Goal: Task Accomplishment & Management: Manage account settings

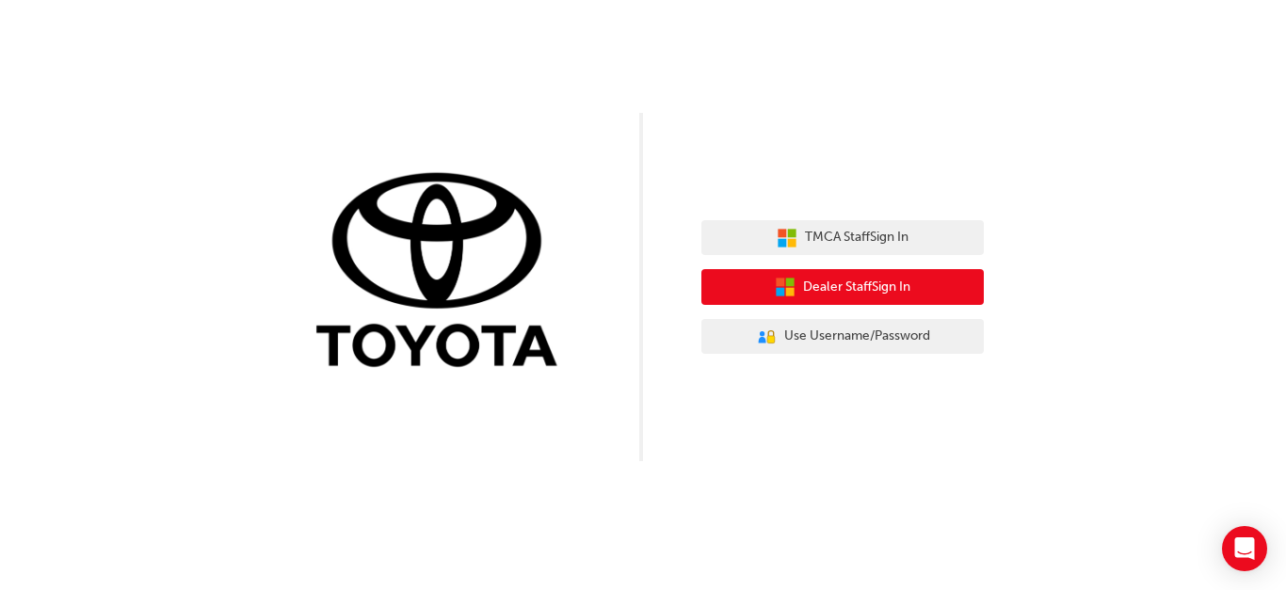
click at [844, 295] on span "Dealer Staff Sign In" at bounding box center [856, 288] width 107 height 22
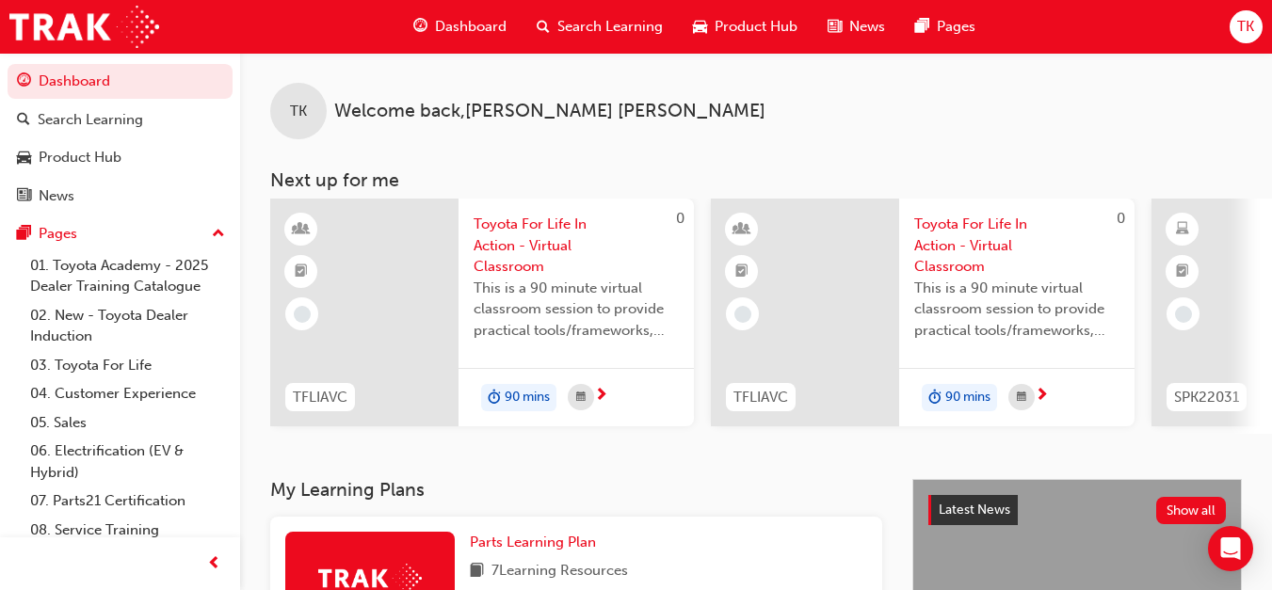
click at [1253, 23] on span "TK" at bounding box center [1245, 27] width 17 height 22
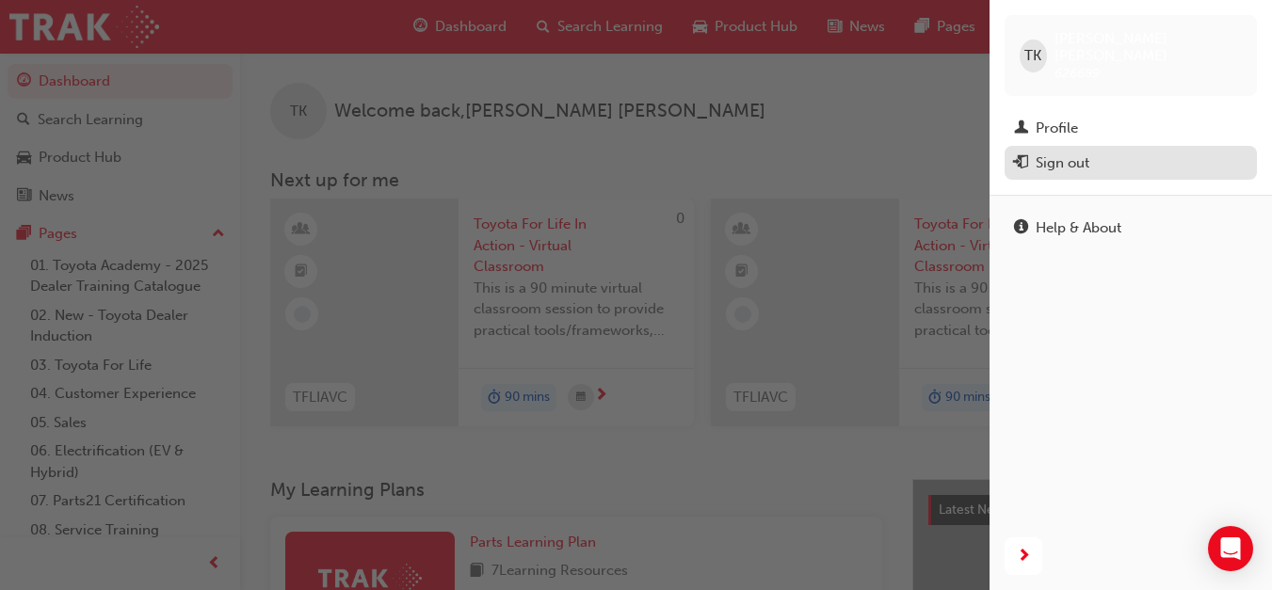
click at [1077, 156] on div "Sign out" at bounding box center [1062, 163] width 54 height 22
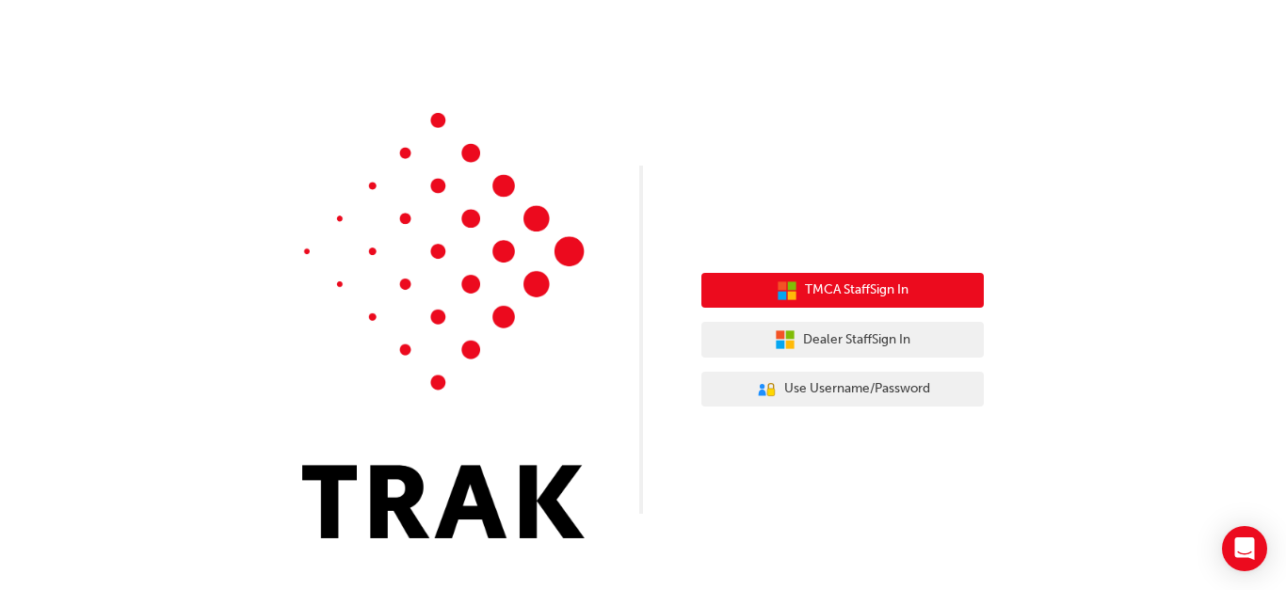
drag, startPoint x: 879, startPoint y: 288, endPoint x: 1065, endPoint y: 257, distance: 188.0
click at [1065, 257] on div "TMCA Staff Sign In Dealer Staff Sign In User Authentication Icon - Blue Person,…" at bounding box center [643, 283] width 1286 height 567
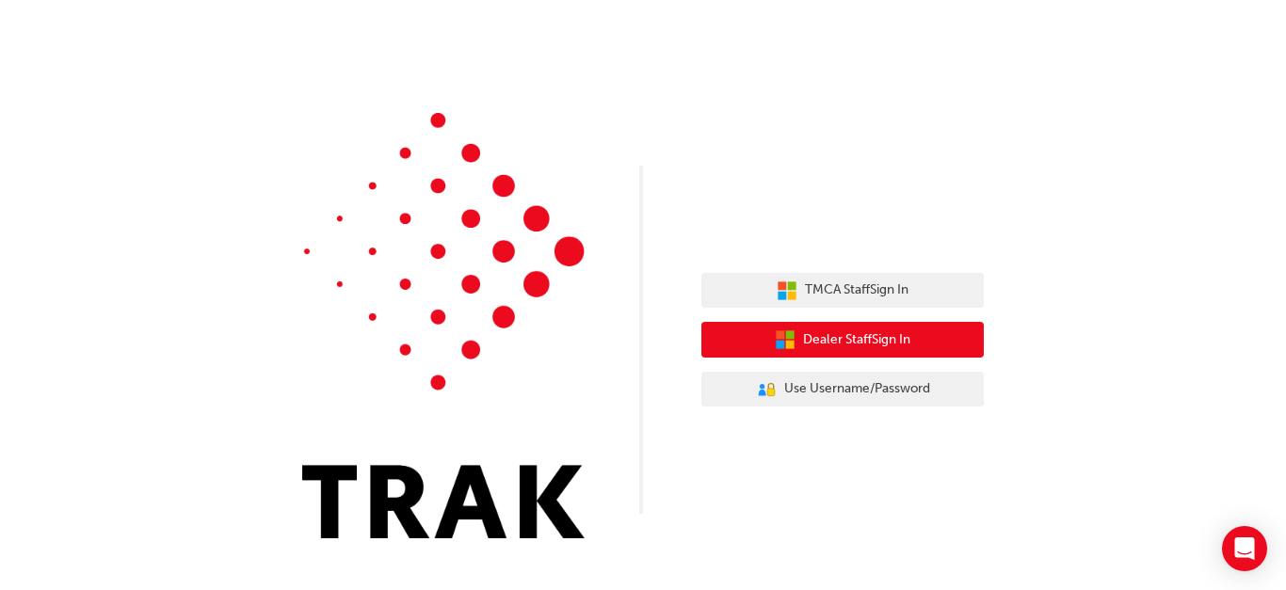
click at [881, 349] on span "Dealer Staff Sign In" at bounding box center [856, 340] width 107 height 22
